Goal: Task Accomplishment & Management: Complete application form

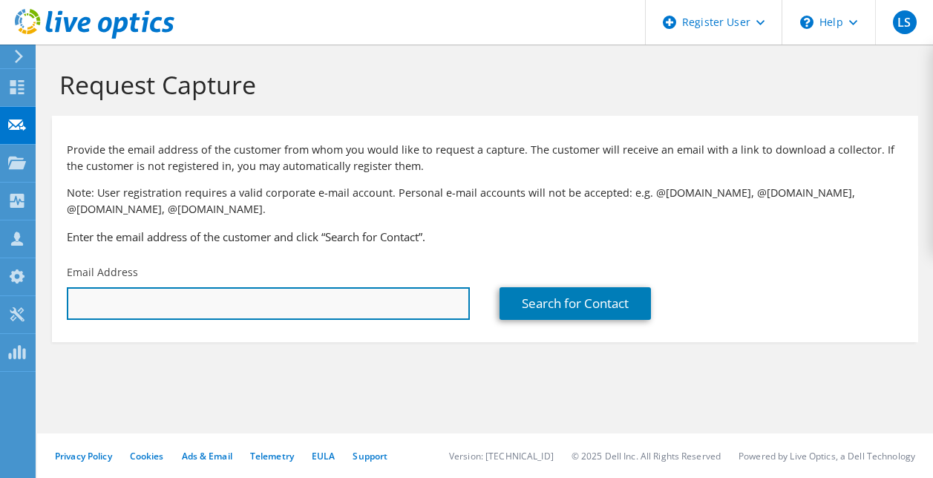
click at [187, 305] on input "text" at bounding box center [268, 303] width 403 height 33
paste input "bbastilla@touchette.org"
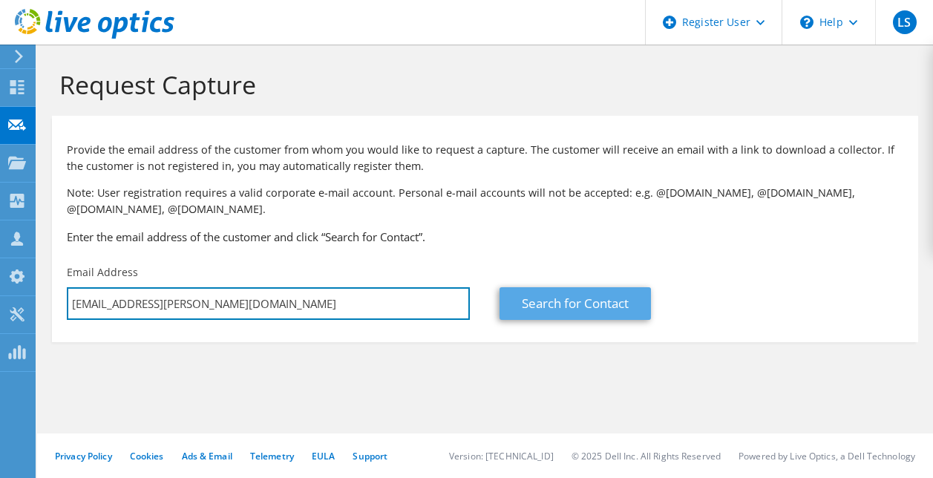
type input "bbastilla@touchette.org"
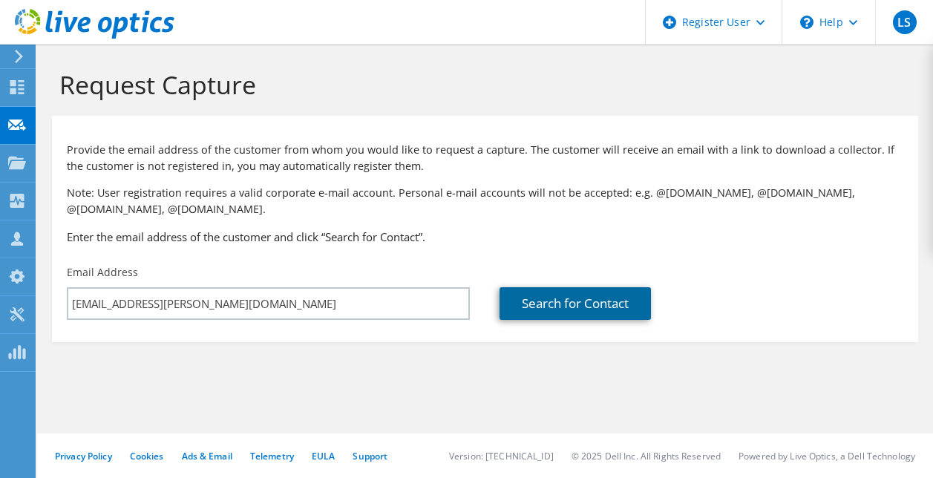
click at [563, 300] on link "Search for Contact" at bounding box center [575, 303] width 151 height 33
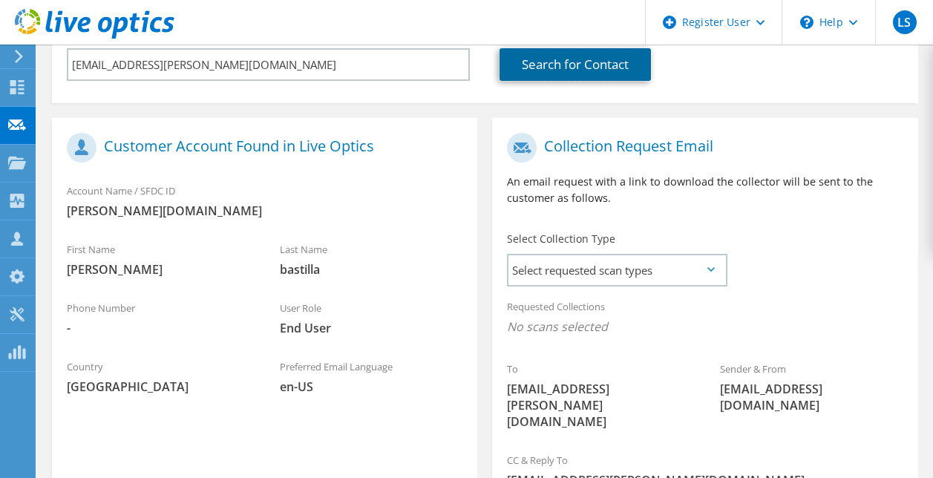
scroll to position [371, 0]
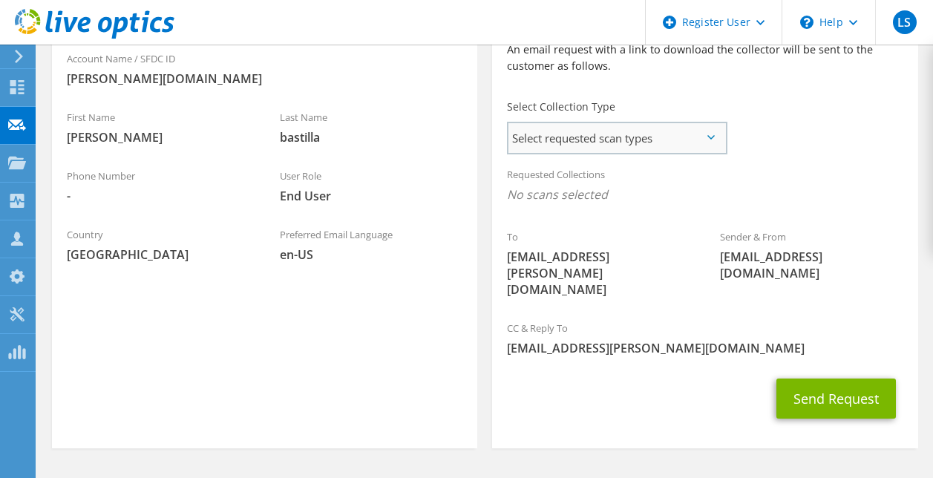
click at [638, 148] on span "Select requested scan types" at bounding box center [616, 138] width 217 height 30
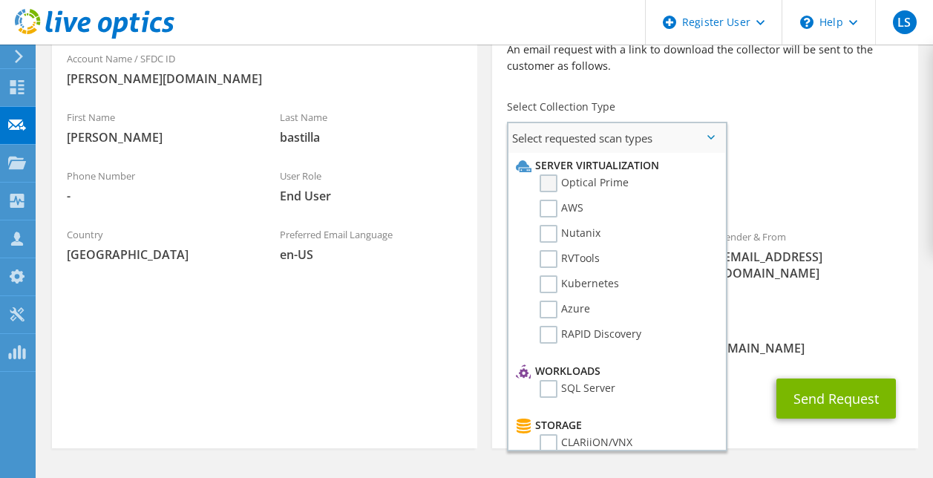
click at [554, 182] on label "Optical Prime" at bounding box center [584, 183] width 89 height 18
click at [0, 0] on input "Optical Prime" at bounding box center [0, 0] width 0 height 0
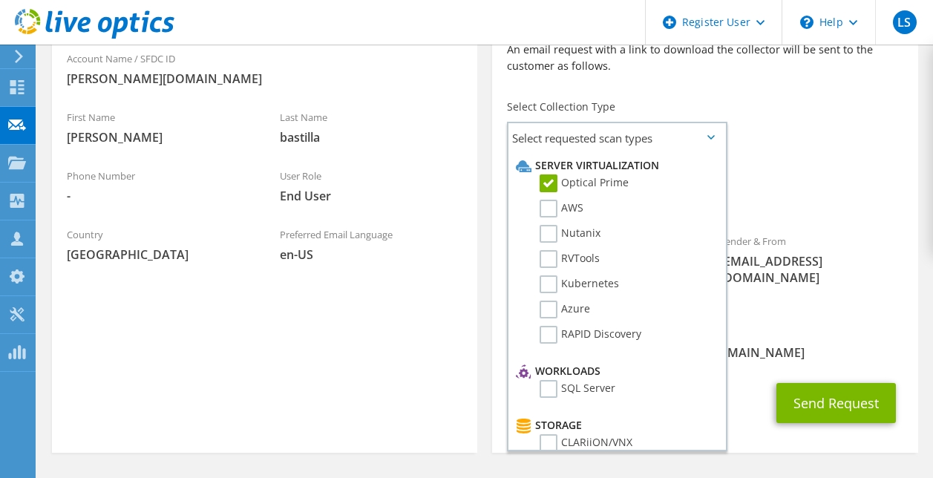
click at [836, 204] on span "Optical Prime" at bounding box center [705, 198] width 396 height 24
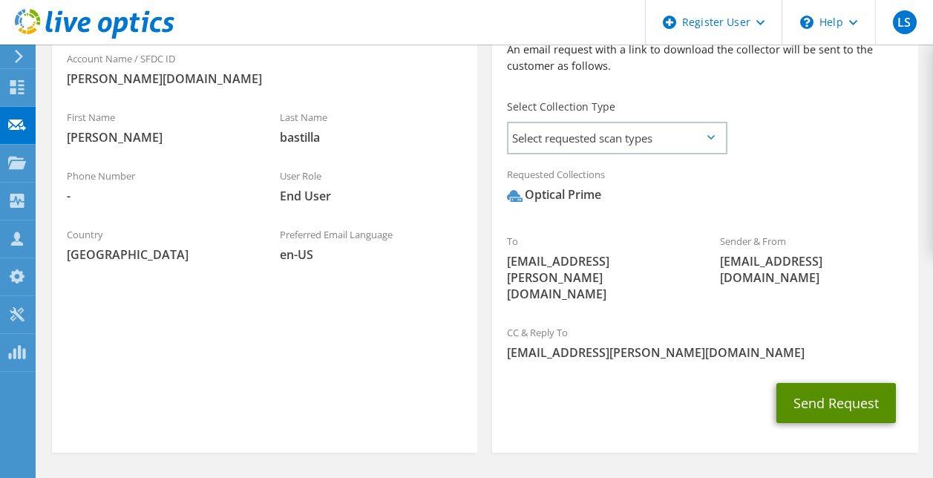
click at [819, 383] on button "Send Request" at bounding box center [835, 403] width 119 height 40
